Goal: Transaction & Acquisition: Purchase product/service

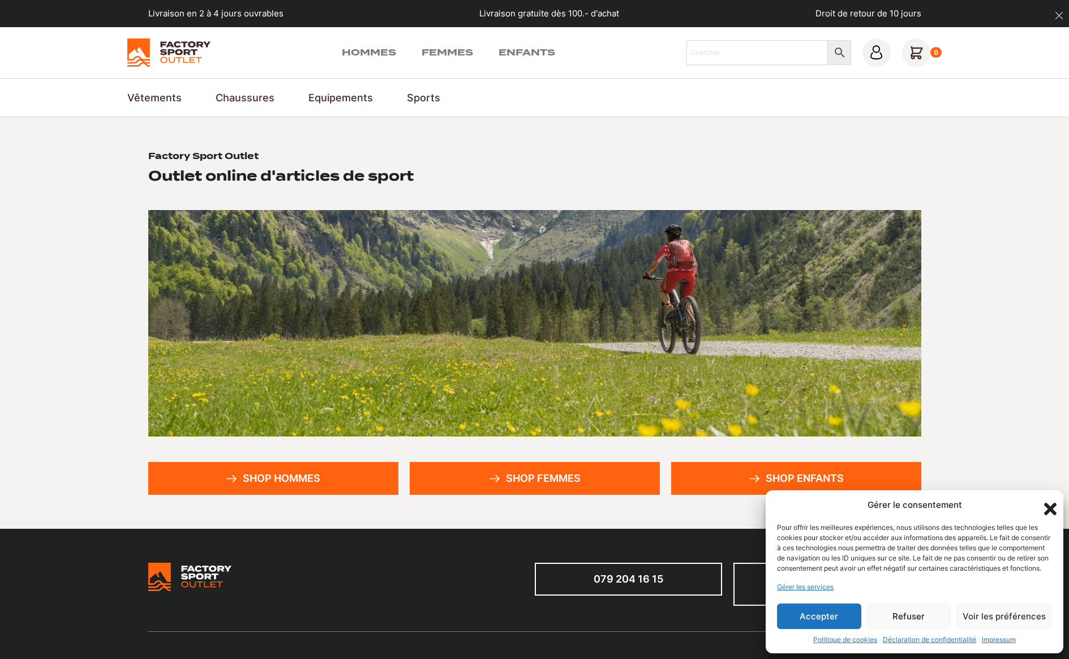
click at [1054, 499] on icon "Fermer la boîte de dialogue" at bounding box center [1050, 508] width 19 height 19
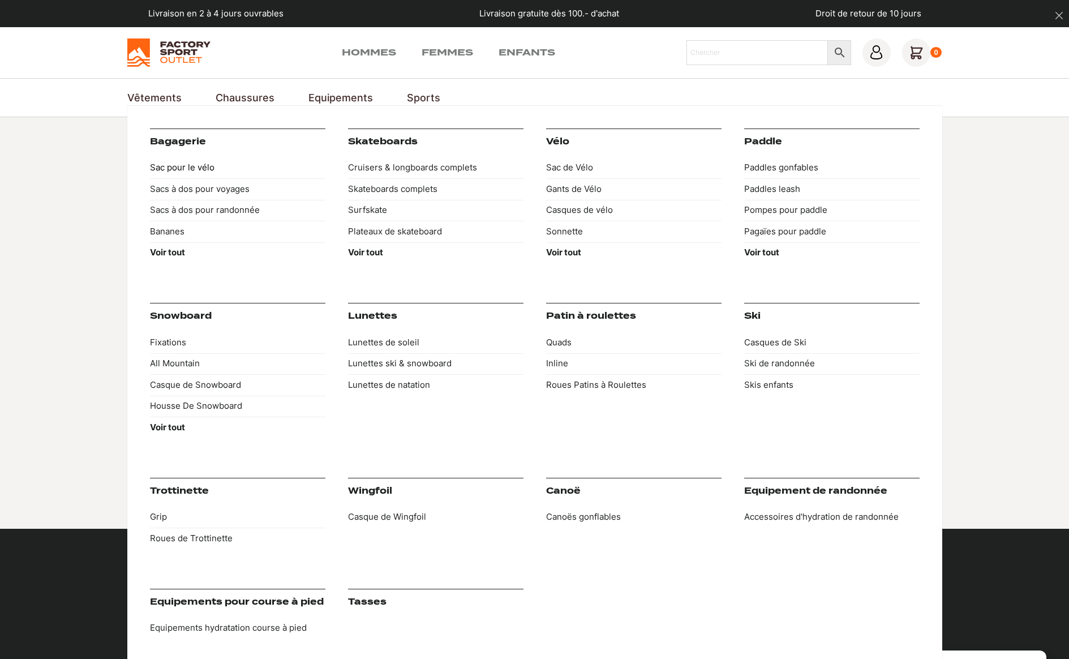
click at [190, 173] on link "Sac pour le vélo" at bounding box center [237, 168] width 175 height 22
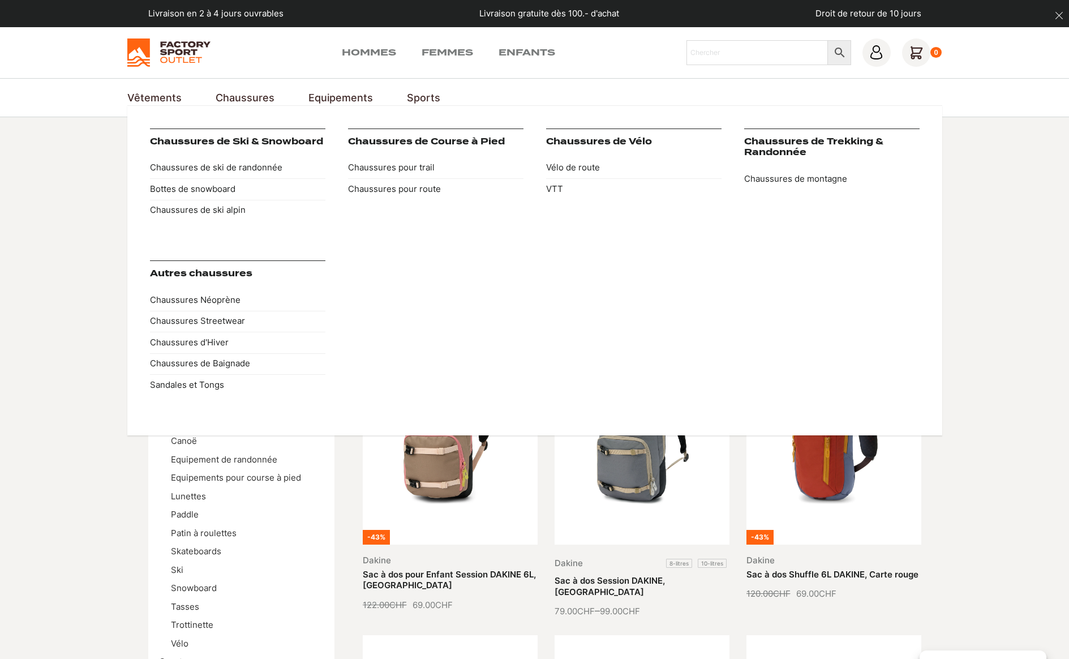
click at [260, 97] on link "Chaussures" at bounding box center [245, 97] width 59 height 15
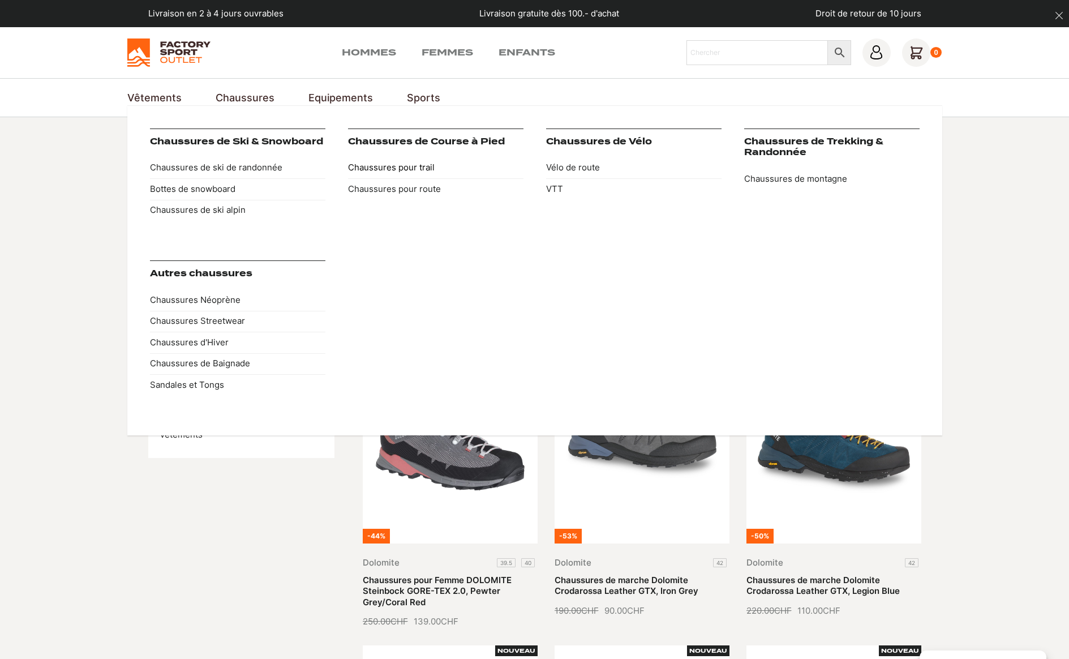
click at [419, 168] on link "Chaussures pour trail" at bounding box center [435, 168] width 175 height 22
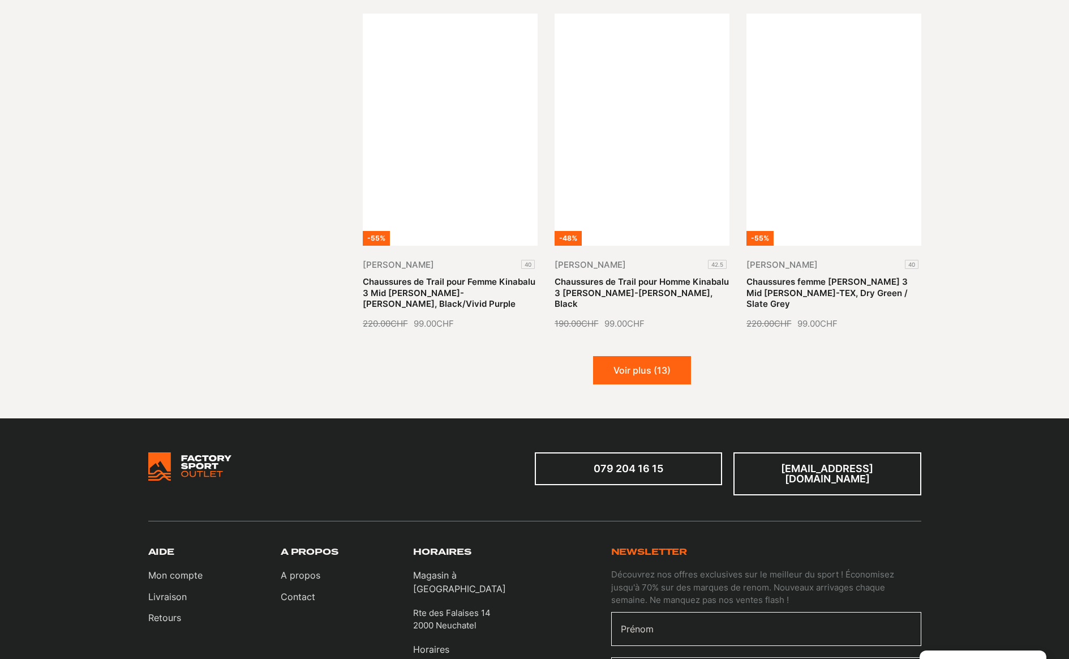
scroll to position [1295, 0]
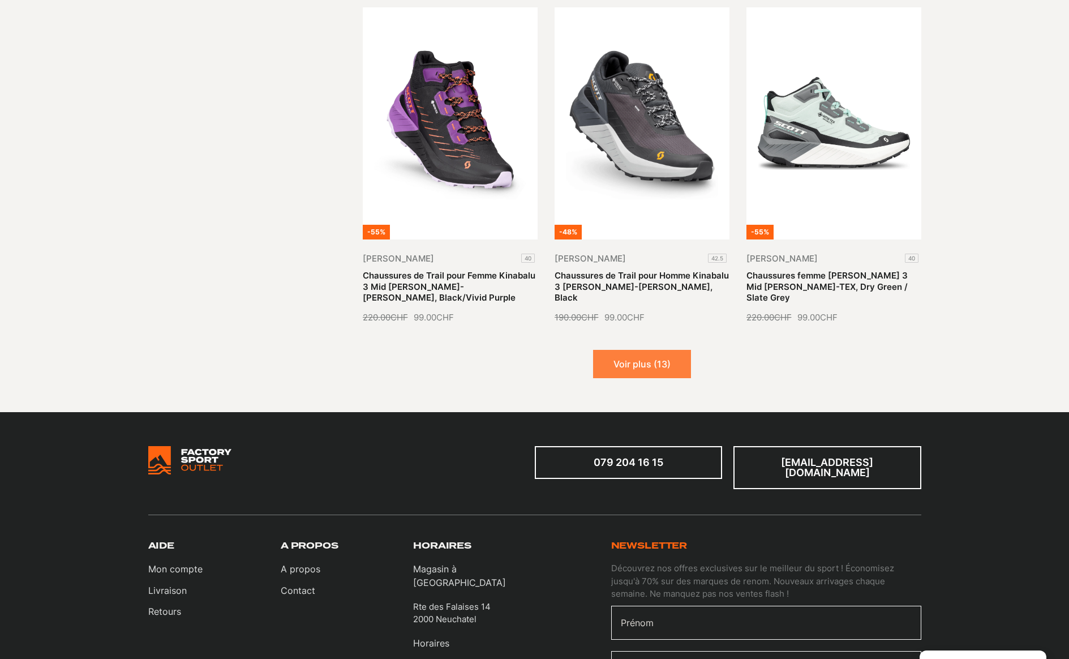
click at [637, 350] on button "Voir plus (13)" at bounding box center [642, 364] width 98 height 28
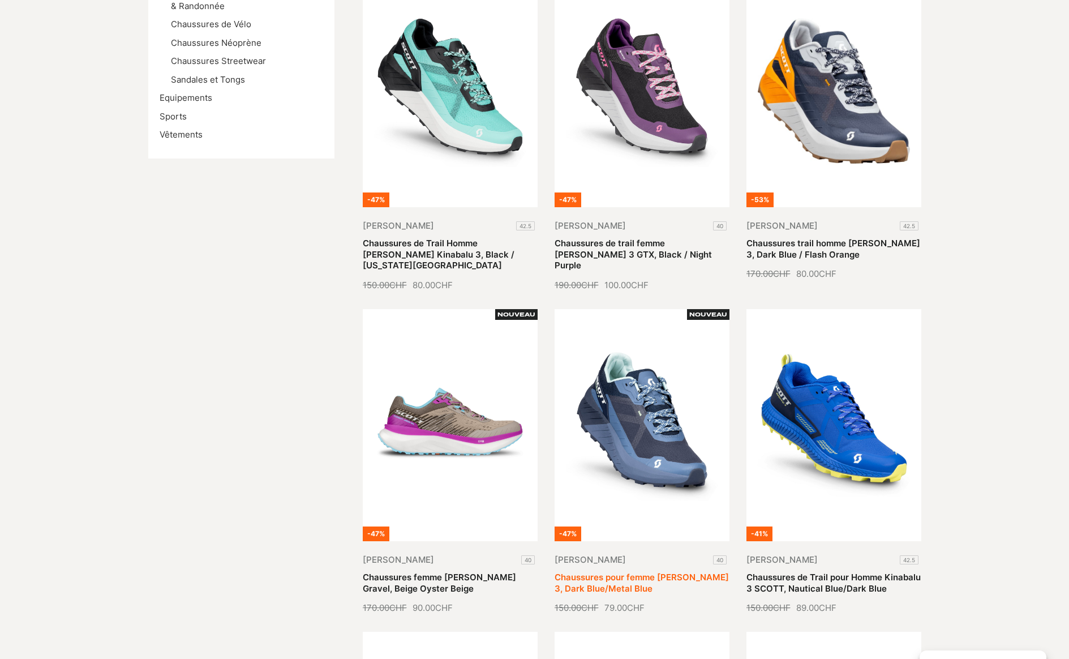
scroll to position [162, 0]
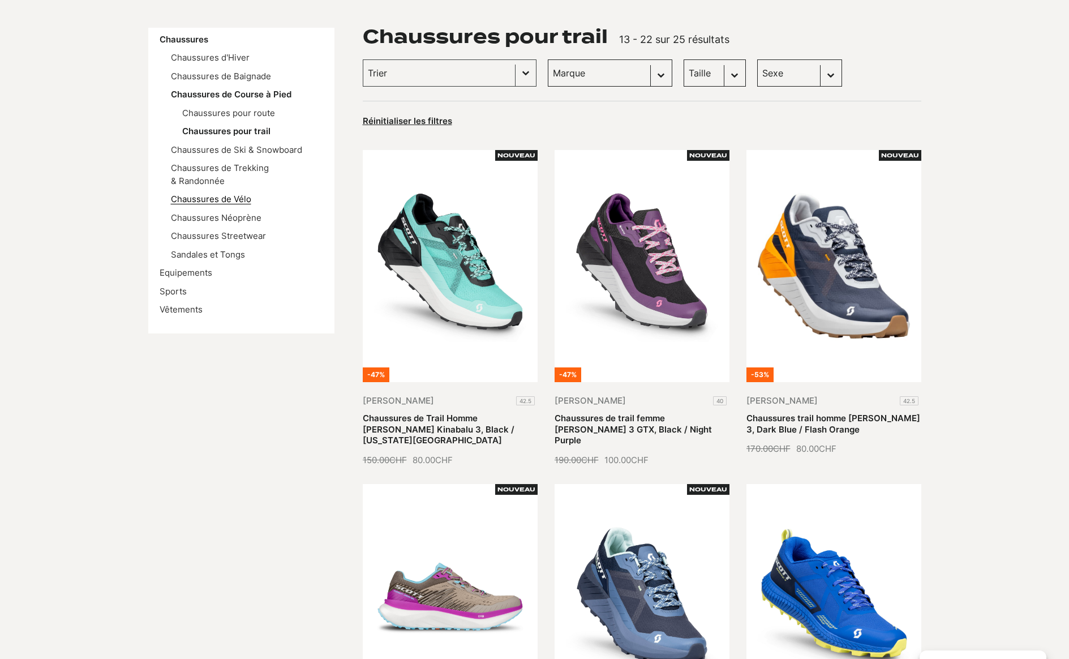
click at [230, 197] on link "Chaussures de Vélo" at bounding box center [211, 199] width 80 height 11
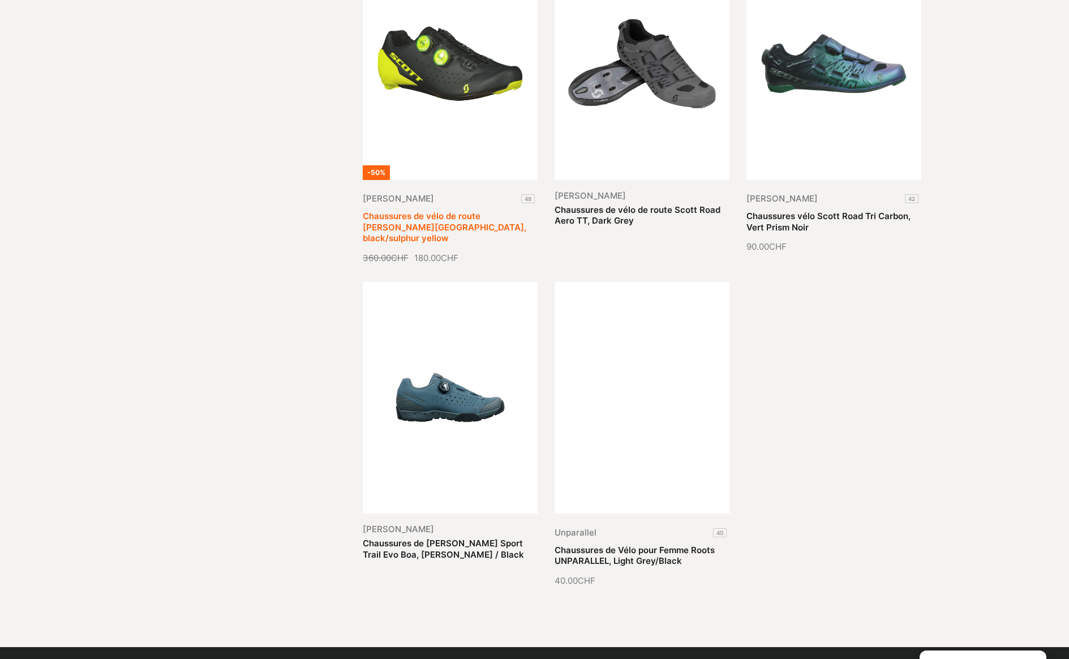
scroll to position [815, 0]
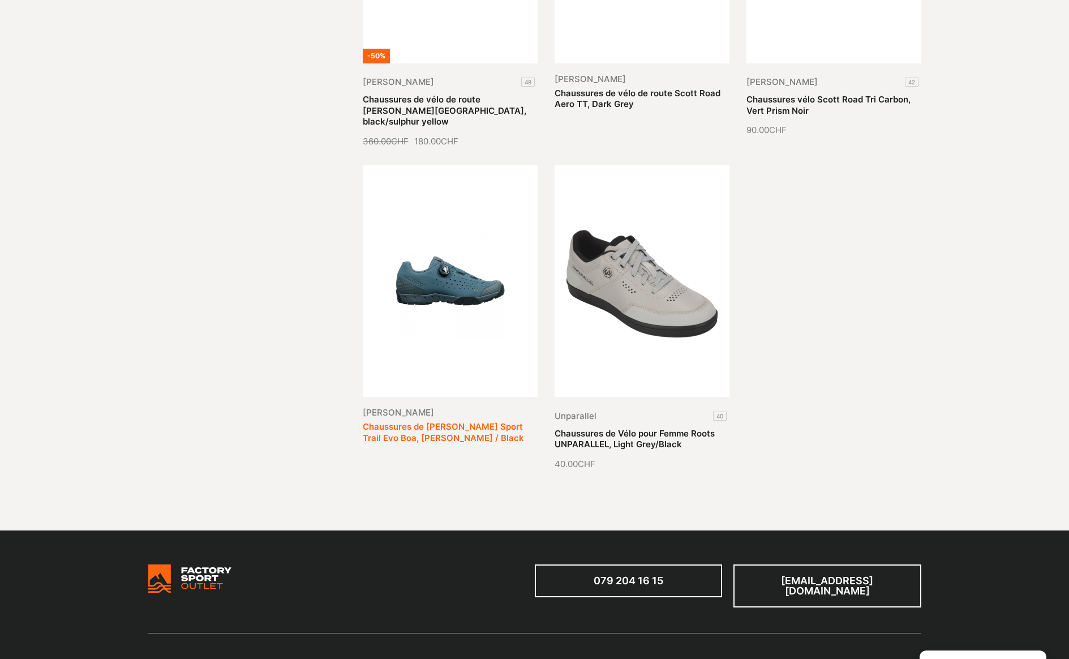
click at [467, 421] on link "Chaussures de [PERSON_NAME] Sport Trail Evo Boa, [PERSON_NAME] / Black" at bounding box center [443, 432] width 161 height 22
